Goal: Task Accomplishment & Management: Manage account settings

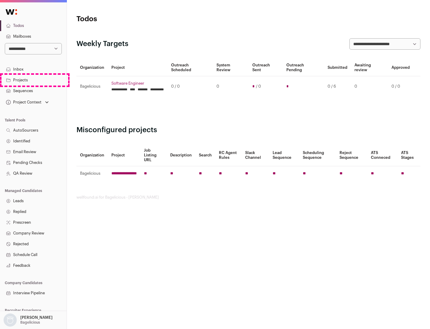
click at [33, 80] on link "Projects" at bounding box center [33, 80] width 67 height 11
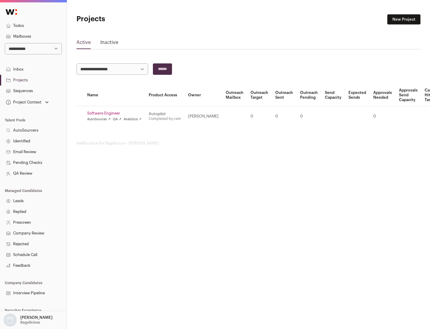
click at [116, 113] on link "Software Engineer" at bounding box center [114, 113] width 54 height 5
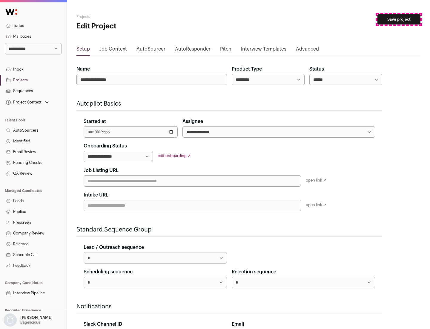
click at [399, 19] on button "Save project" at bounding box center [399, 19] width 43 height 10
